Goal: Navigation & Orientation: Find specific page/section

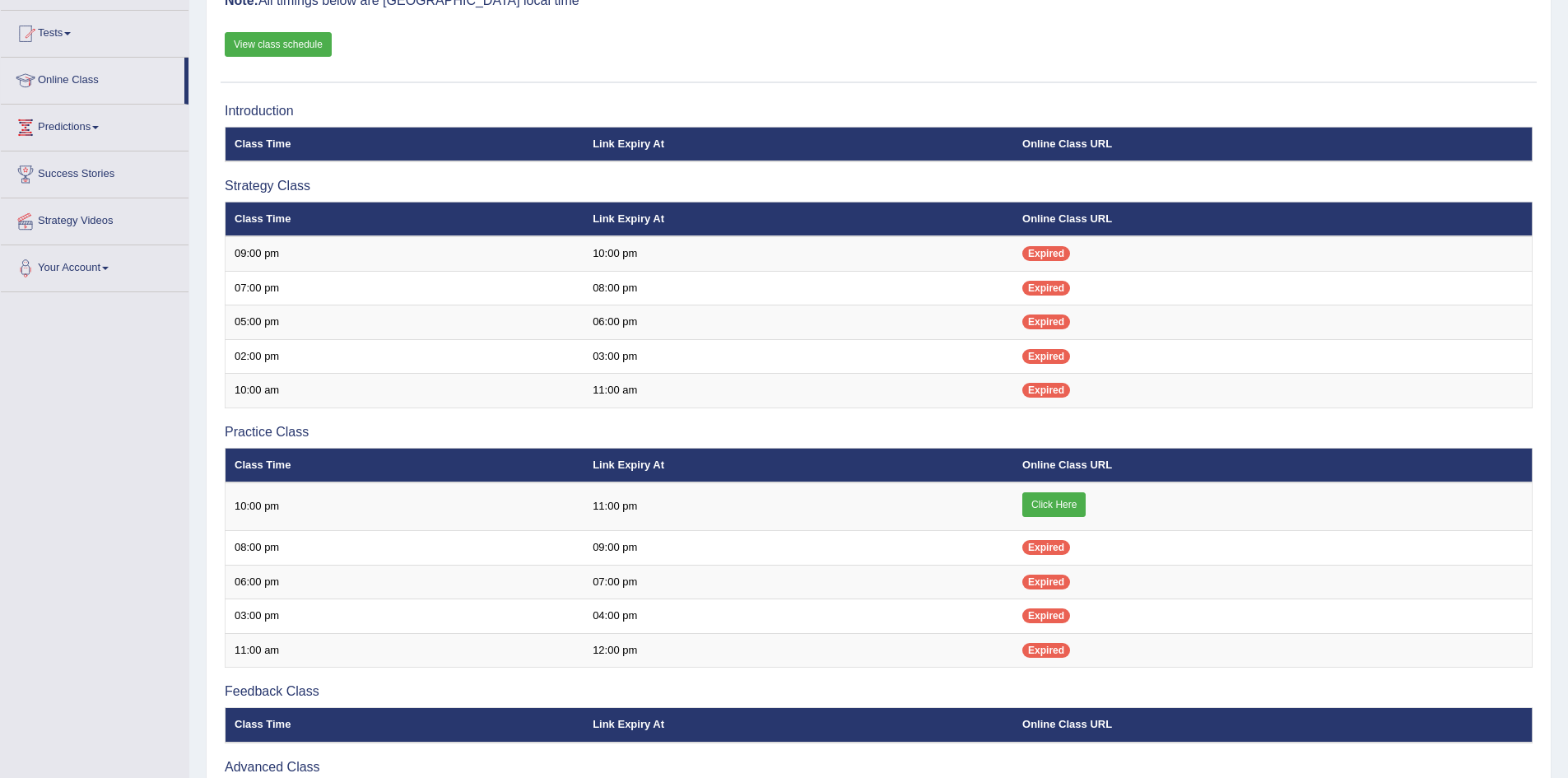
scroll to position [247, 0]
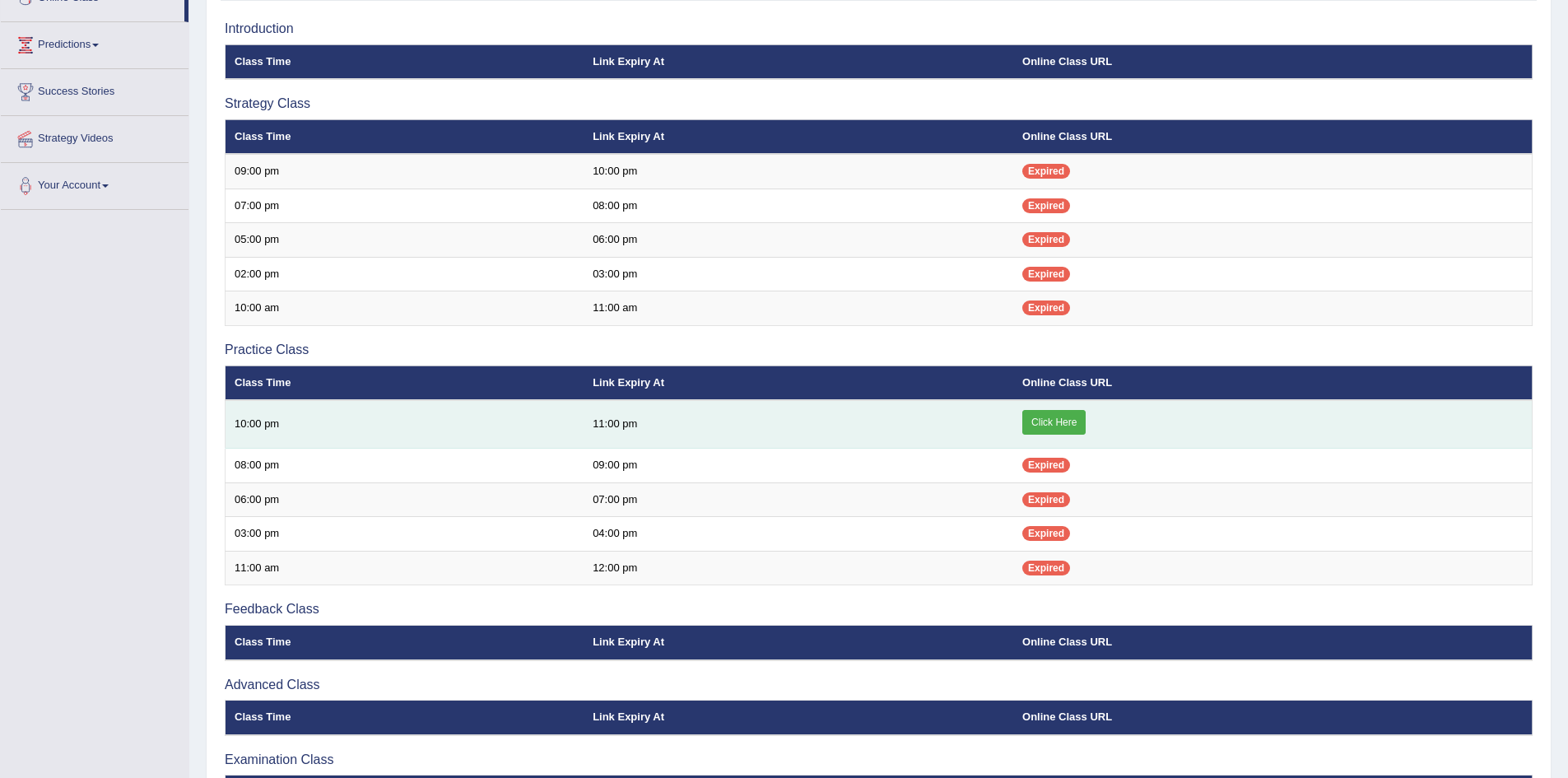
click at [1034, 420] on link "Click Here" at bounding box center [1053, 422] width 63 height 24
